Goal: Complete application form: Complete application form

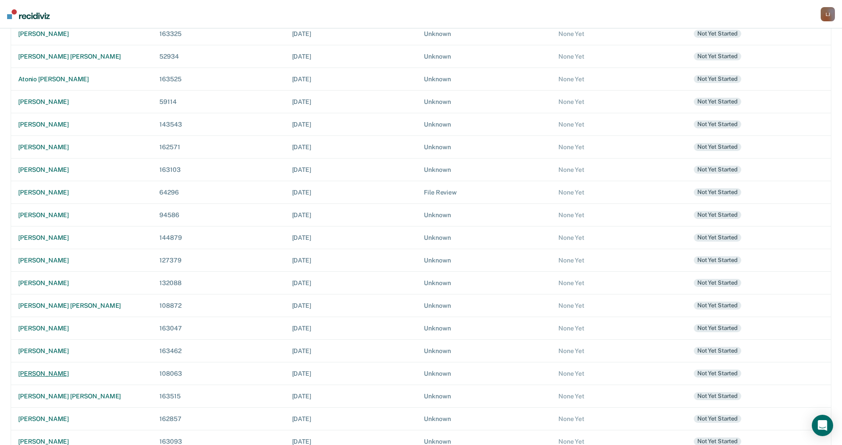
scroll to position [208, 0]
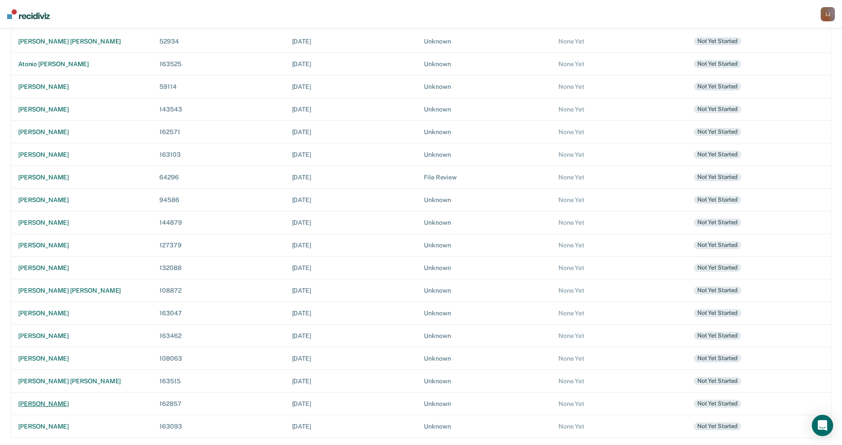
click at [52, 402] on div "[PERSON_NAME]" at bounding box center [81, 404] width 127 height 8
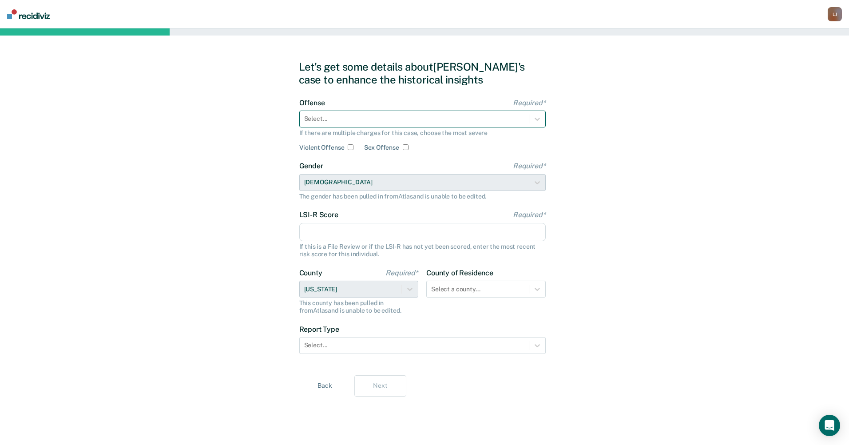
click at [319, 117] on div at bounding box center [414, 118] width 220 height 9
click at [368, 118] on div at bounding box center [414, 118] width 220 height 9
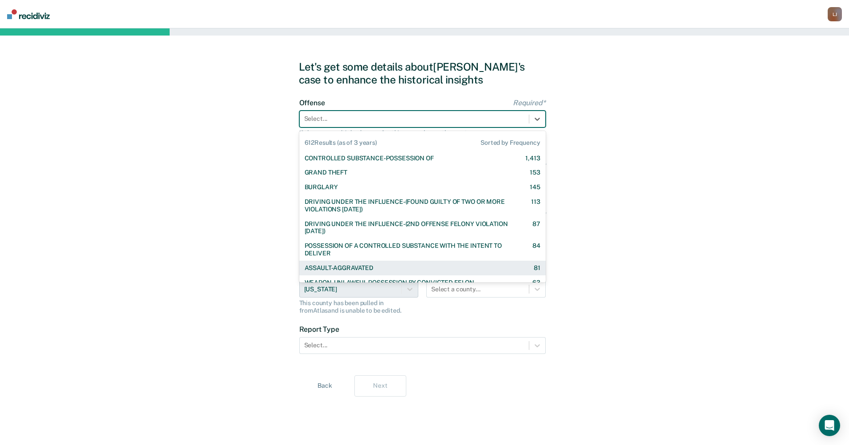
click at [358, 269] on div "ASSAULT-AGGRAVATED" at bounding box center [338, 268] width 69 height 8
checkbox input "true"
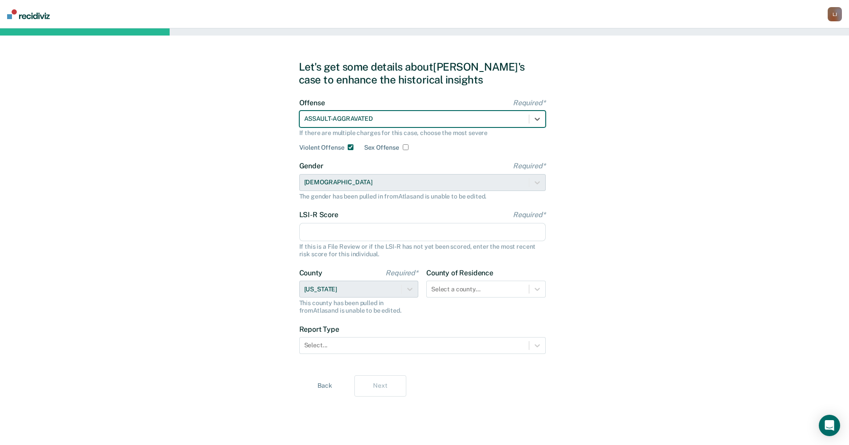
click at [361, 223] on input "LSI-R Score Required*" at bounding box center [422, 232] width 246 height 19
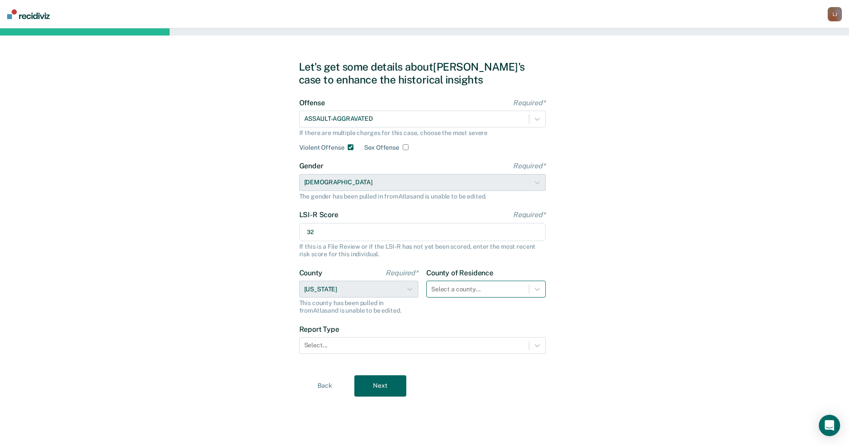
type input "32"
click at [503, 291] on div at bounding box center [477, 289] width 93 height 9
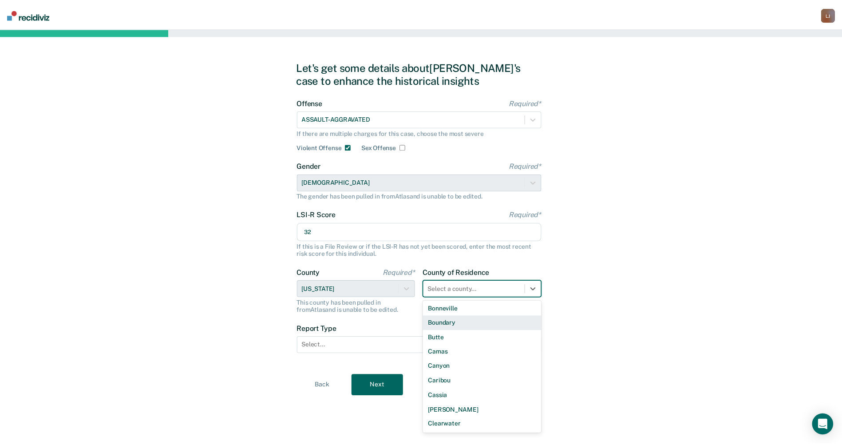
scroll to position [133, 0]
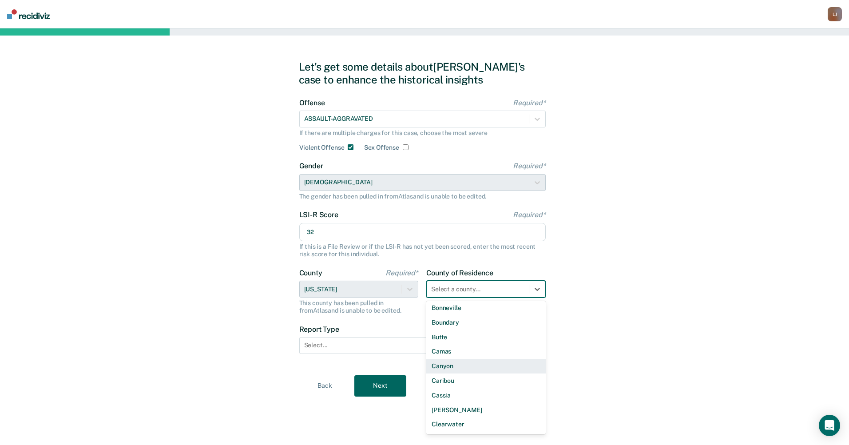
click at [476, 369] on div "Canyon" at bounding box center [485, 366] width 119 height 15
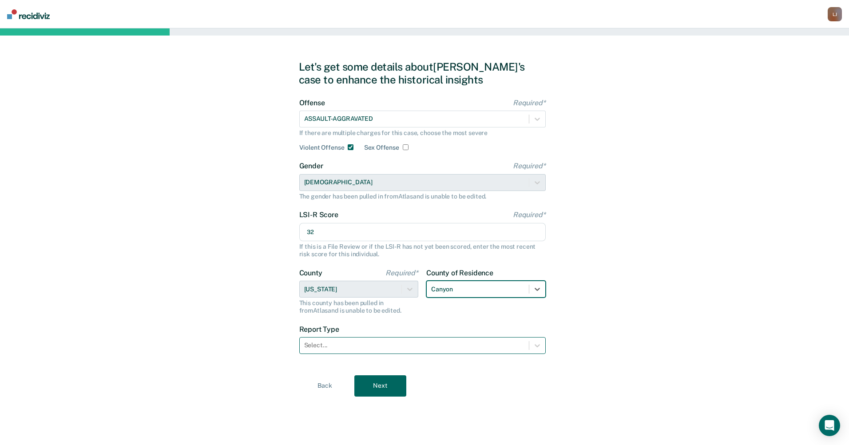
click at [471, 344] on div at bounding box center [414, 344] width 220 height 9
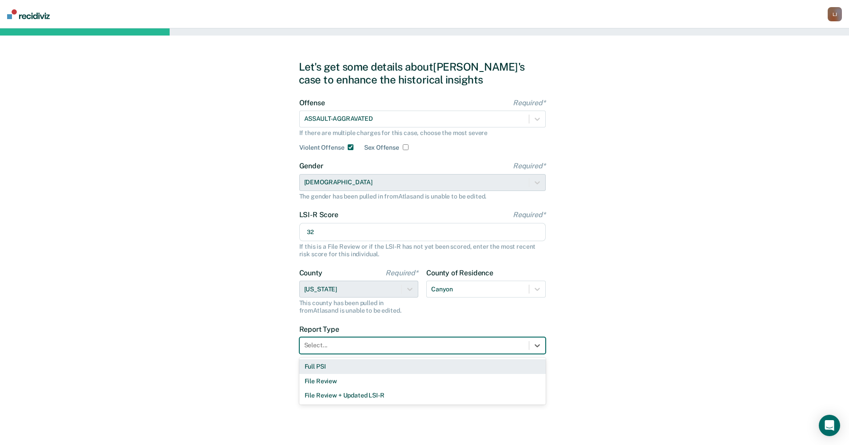
click at [450, 362] on div "Full PSI" at bounding box center [422, 366] width 246 height 15
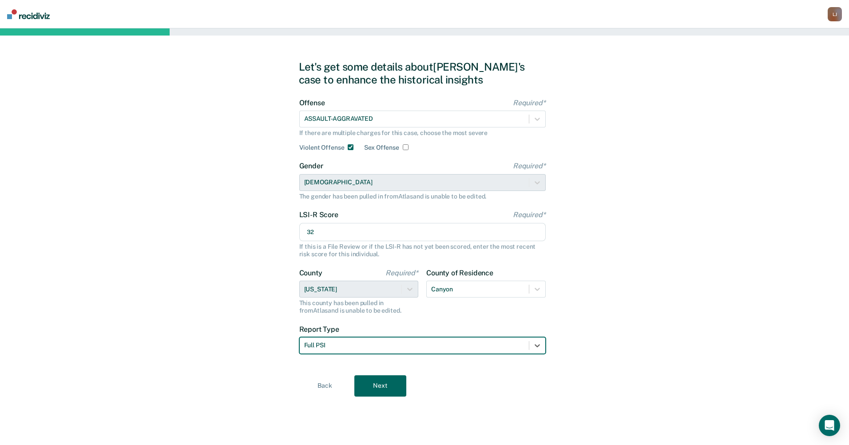
click at [379, 376] on button "Next" at bounding box center [380, 385] width 52 height 21
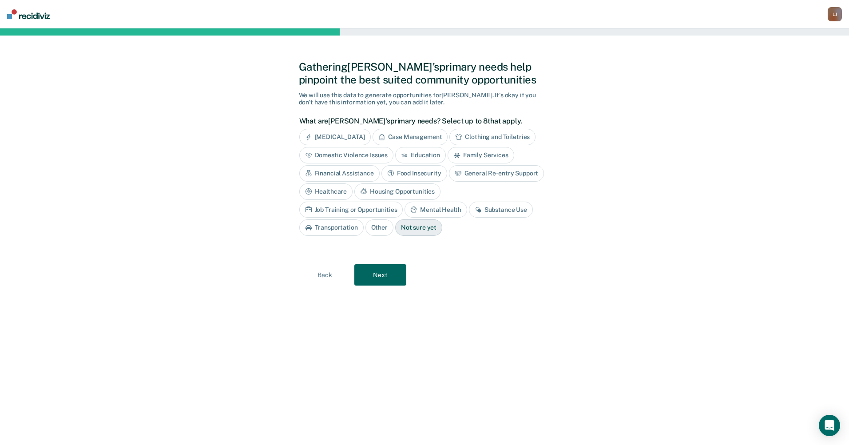
click at [347, 137] on div "[MEDICAL_DATA]" at bounding box center [334, 137] width 71 height 16
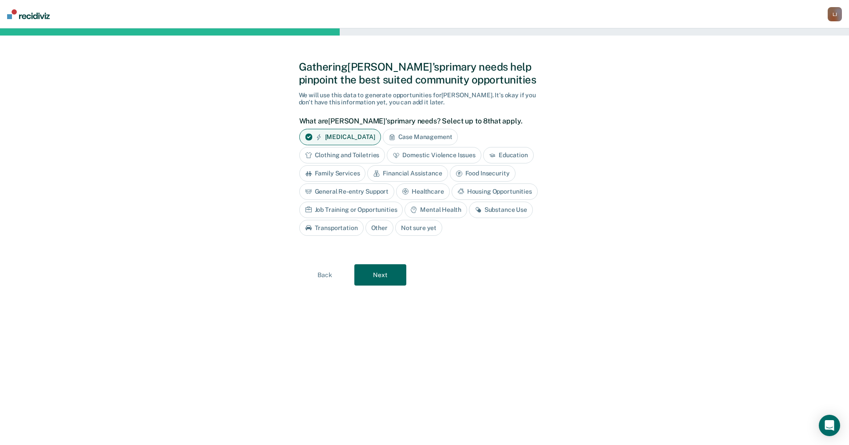
click at [406, 172] on div "Financial Assistance" at bounding box center [407, 173] width 80 height 16
click at [498, 212] on div "Substance Use" at bounding box center [501, 210] width 64 height 16
click at [462, 208] on div "Mental Health" at bounding box center [435, 210] width 62 height 16
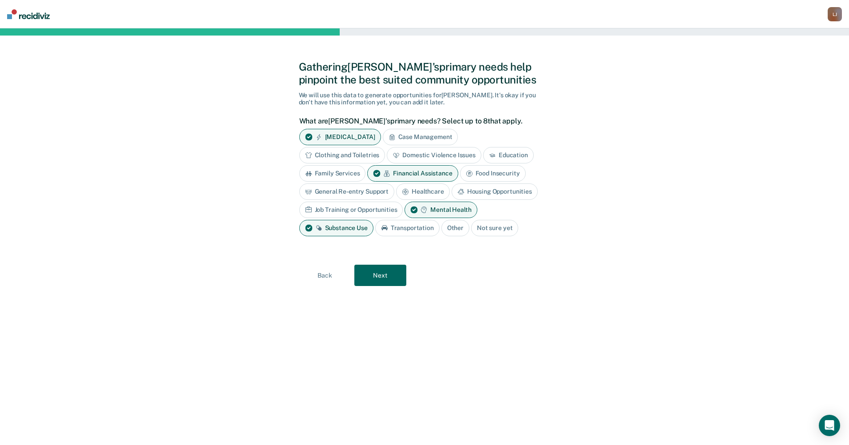
click at [386, 269] on button "Next" at bounding box center [380, 275] width 52 height 21
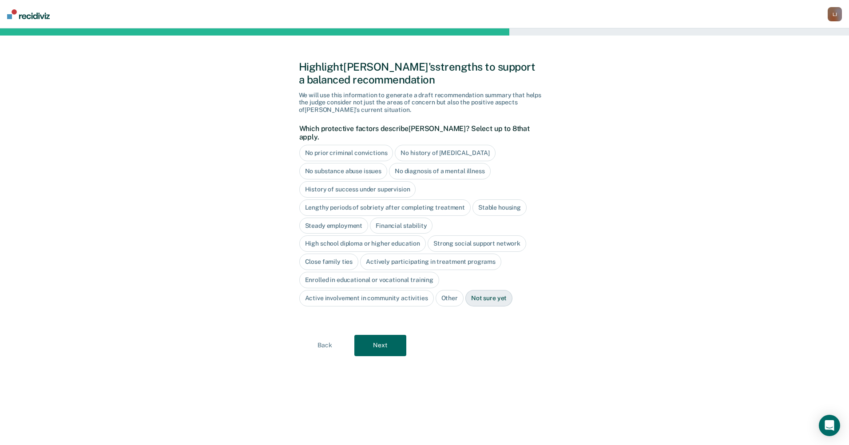
click at [345, 235] on div "High school diploma or higher education" at bounding box center [362, 243] width 127 height 16
click at [389, 253] on div "Actively participating in treatment programs" at bounding box center [430, 261] width 141 height 16
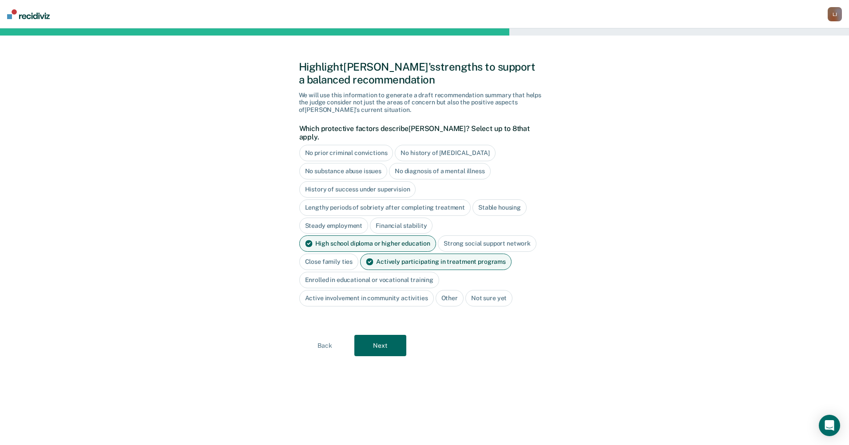
click at [382, 338] on button "Next" at bounding box center [380, 345] width 52 height 21
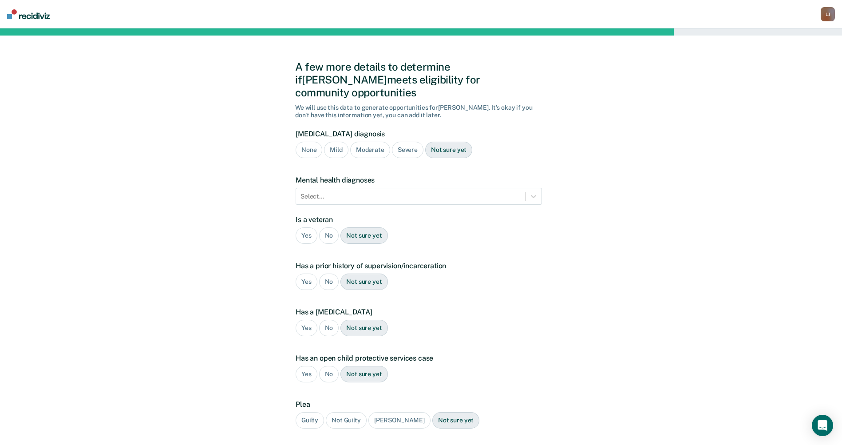
click at [413, 142] on div "Severe" at bounding box center [408, 150] width 32 height 16
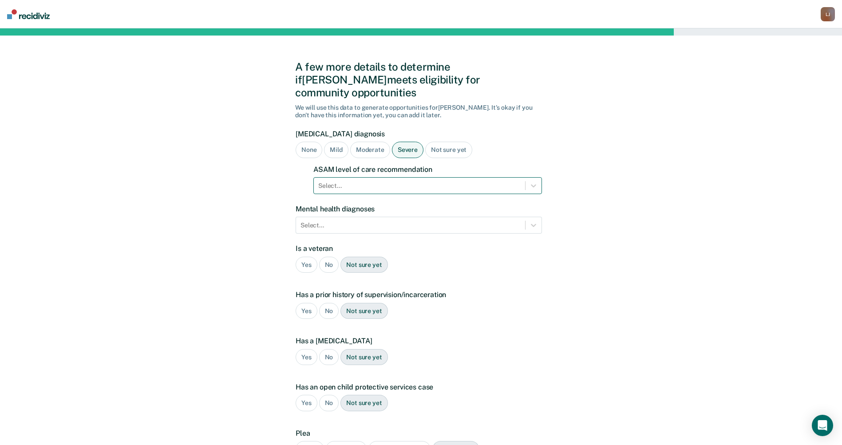
click at [407, 181] on div at bounding box center [419, 185] width 202 height 9
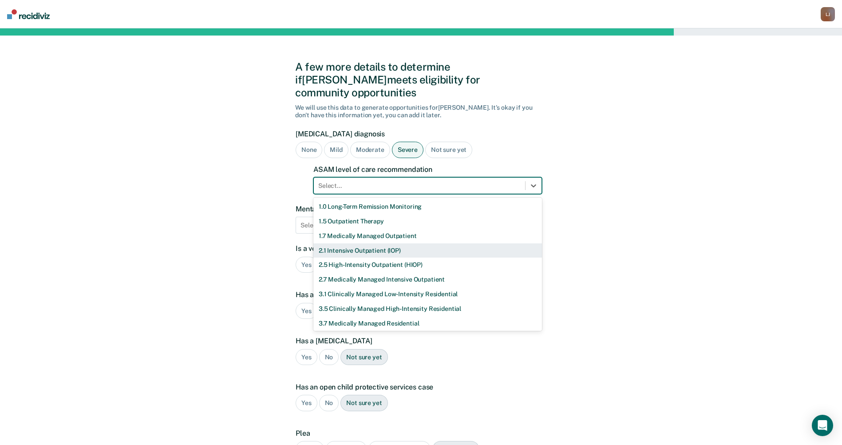
click at [385, 243] on div "2.1 Intensive Outpatient (IOP)" at bounding box center [427, 250] width 229 height 15
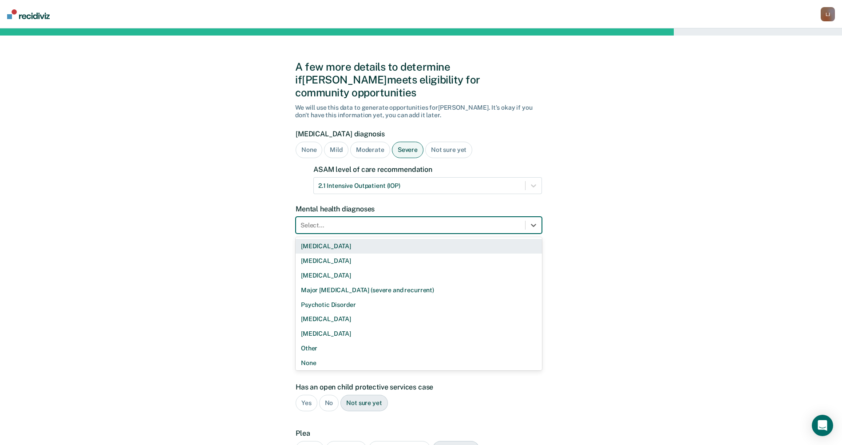
click at [336, 221] on div at bounding box center [410, 225] width 220 height 9
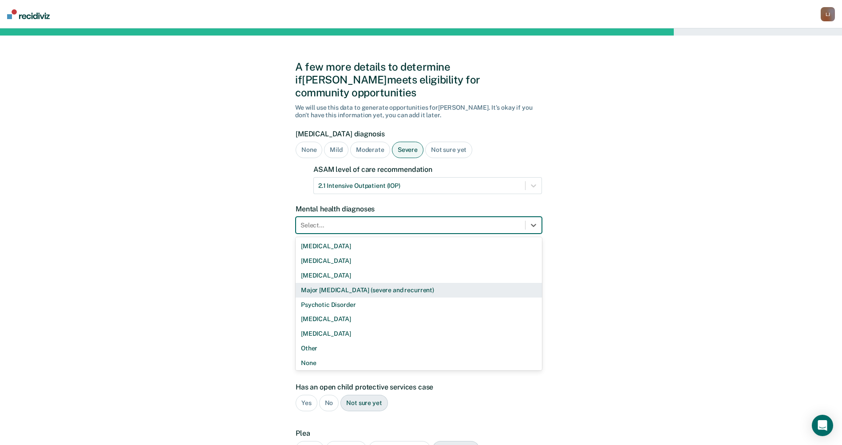
click at [354, 283] on div "Major [MEDICAL_DATA] (severe and recurrent)" at bounding box center [419, 290] width 246 height 15
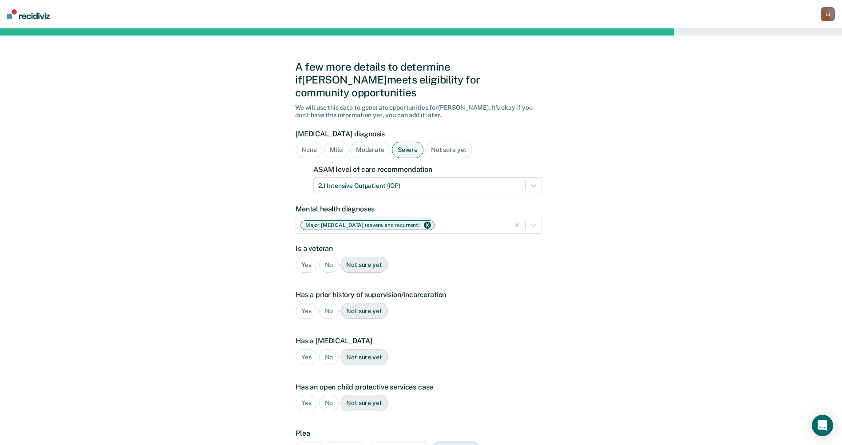
click at [324, 257] on div "No" at bounding box center [329, 265] width 20 height 16
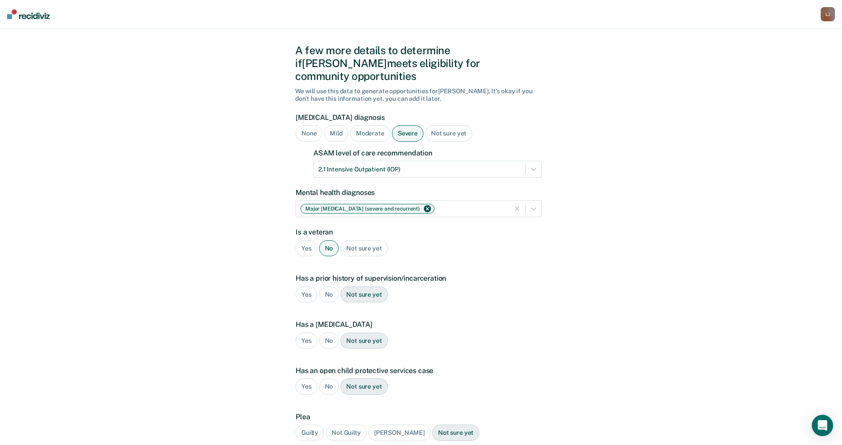
scroll to position [81, 0]
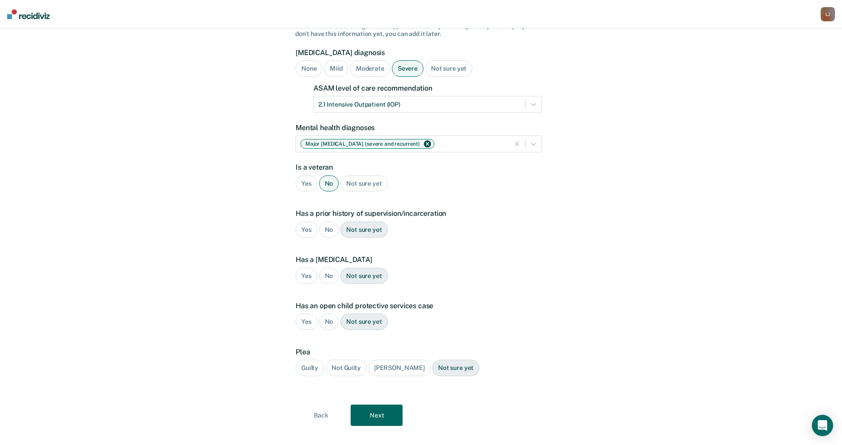
click at [300, 221] on div "Yes" at bounding box center [307, 229] width 22 height 16
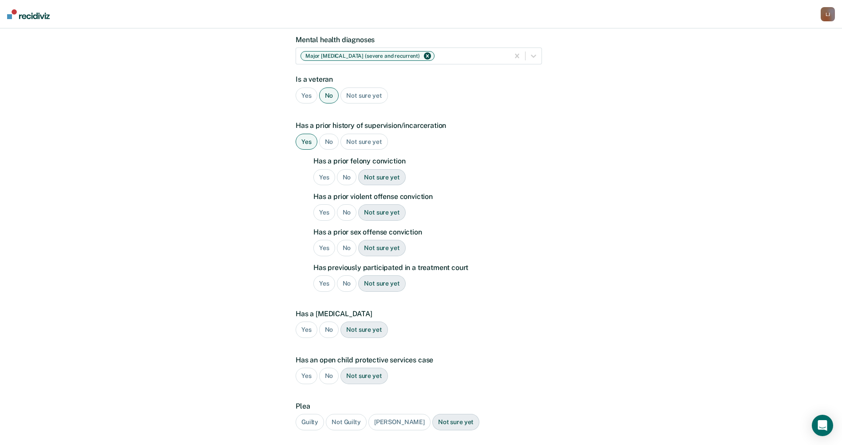
scroll to position [170, 0]
click at [350, 168] on div "No" at bounding box center [347, 176] width 20 height 16
click at [344, 203] on div "No" at bounding box center [347, 211] width 20 height 16
click at [345, 239] on div "No" at bounding box center [347, 247] width 20 height 16
click at [343, 274] on div "No" at bounding box center [347, 282] width 20 height 16
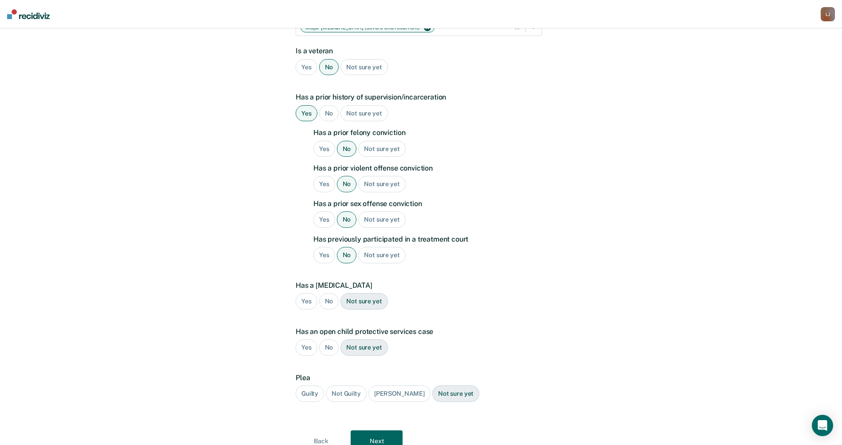
scroll to position [223, 0]
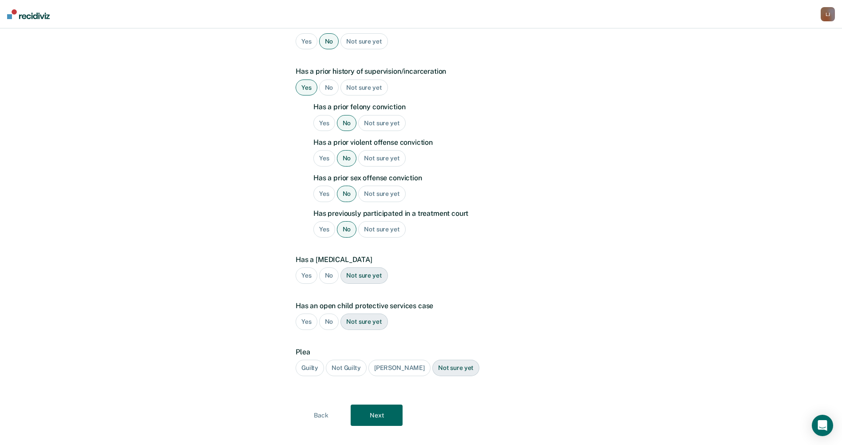
click at [308, 360] on div "Guilty" at bounding box center [310, 368] width 28 height 16
click at [376, 404] on button "Next" at bounding box center [377, 414] width 52 height 21
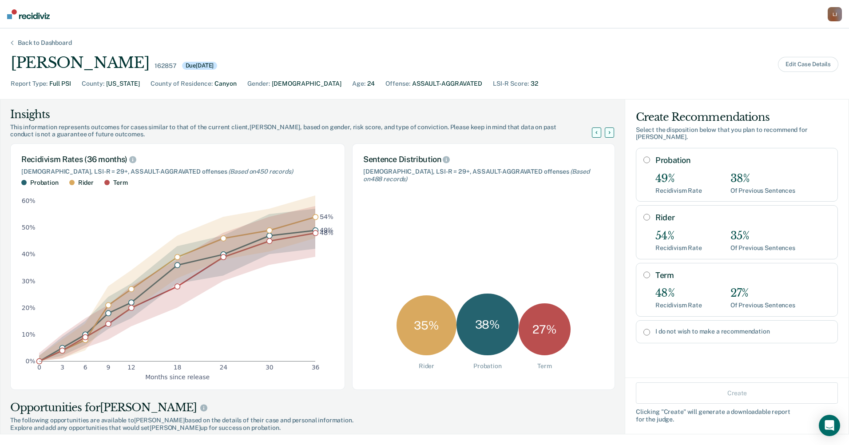
click at [643, 156] on input "Probation" at bounding box center [646, 159] width 7 height 7
radio input "true"
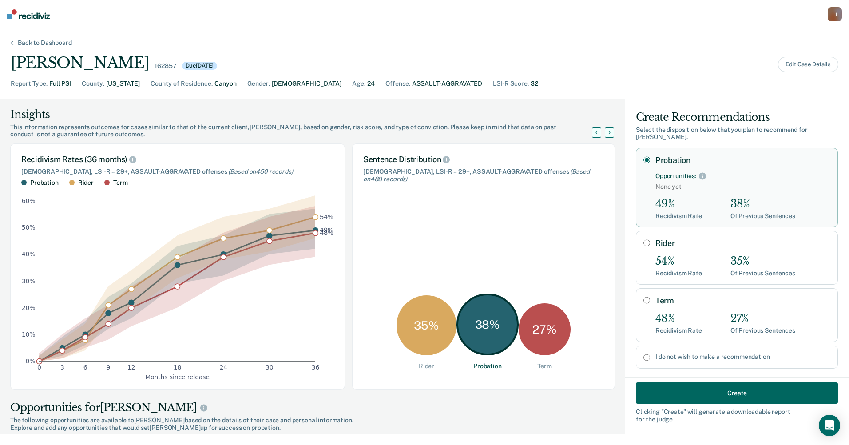
click at [726, 393] on button "Create" at bounding box center [737, 392] width 202 height 21
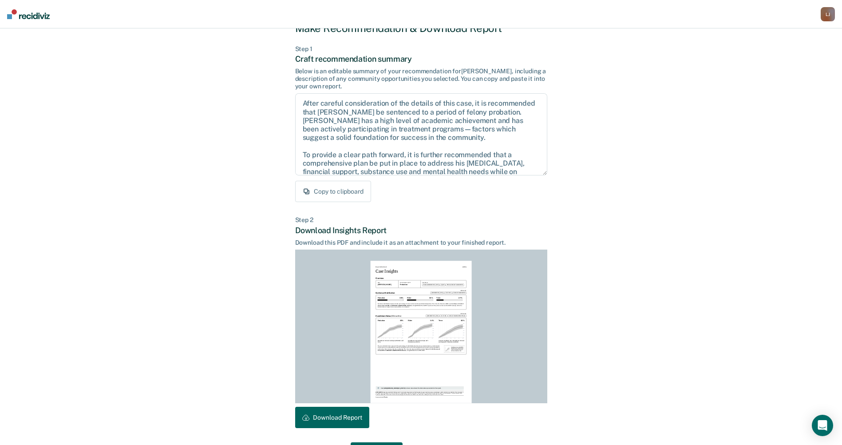
scroll to position [61, 0]
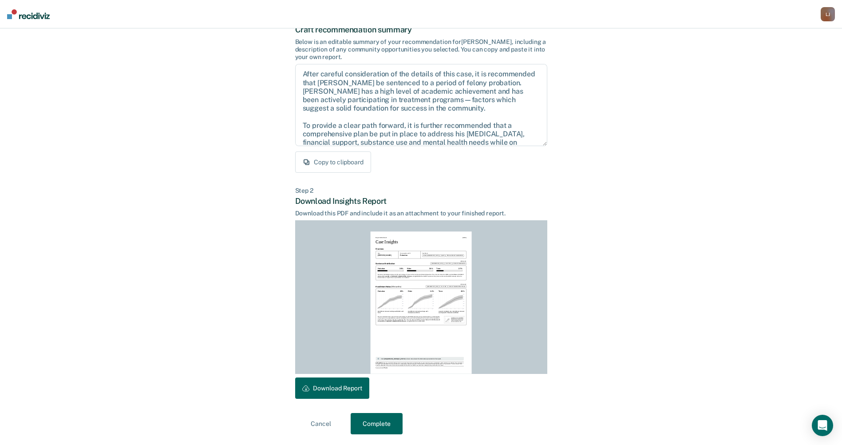
click at [327, 381] on button "Download Report" at bounding box center [332, 387] width 74 height 21
click at [388, 425] on button "Complete" at bounding box center [377, 423] width 52 height 21
